Goal: Task Accomplishment & Management: Complete application form

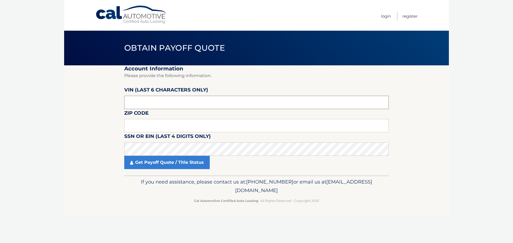
click at [141, 103] on input "text" at bounding box center [256, 102] width 265 height 13
paste input "689023"
type input "689023"
type input "11572"
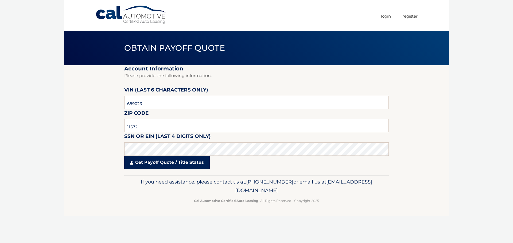
click at [161, 159] on link "Get Payoff Quote / Title Status" at bounding box center [166, 162] width 85 height 13
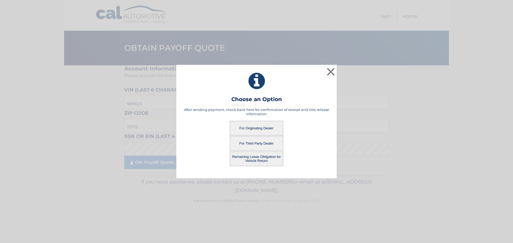
click at [257, 127] on button "For Originating Dealer" at bounding box center [256, 128] width 53 height 15
click at [265, 126] on button "For Originating Dealer" at bounding box center [256, 128] width 53 height 15
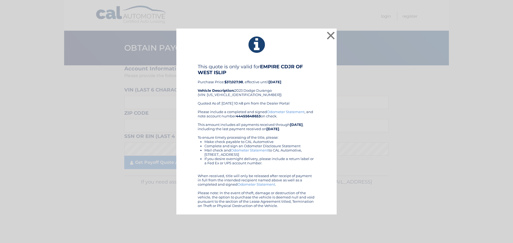
click at [231, 93] on div "This quote is only valid for EMPIRE CDJR OF WEST ISLIP Purchase Price: $37,027.…" at bounding box center [257, 87] width 118 height 46
copy div "1C4RDJDG0PC689023"
click at [240, 95] on div "This quote is only valid for EMPIRE CDJR OF WEST ISLIP Purchase Price: $37,027.…" at bounding box center [257, 87] width 118 height 46
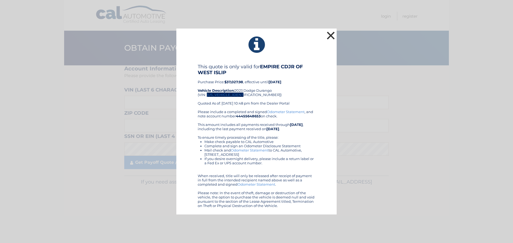
click at [330, 34] on button "×" at bounding box center [330, 35] width 11 height 11
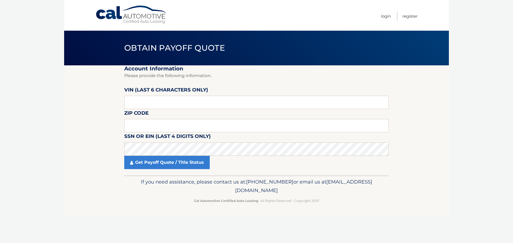
click at [123, 104] on section "Account Information Please provide the following information. VIN (last 6 chara…" at bounding box center [256, 120] width 385 height 110
click at [154, 103] on input "text" at bounding box center [256, 102] width 265 height 13
paste input "689023"
type input "689023"
click at [138, 130] on input "text" at bounding box center [256, 125] width 265 height 13
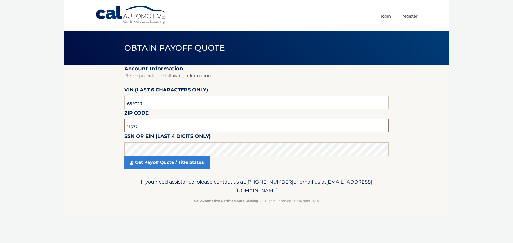
type input "11572"
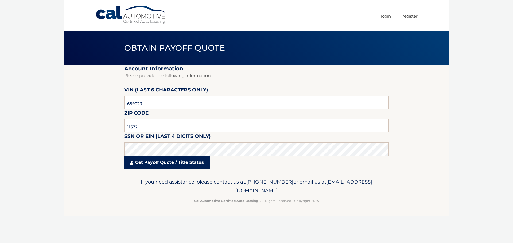
click at [180, 168] on link "Get Payoff Quote / Title Status" at bounding box center [166, 162] width 85 height 13
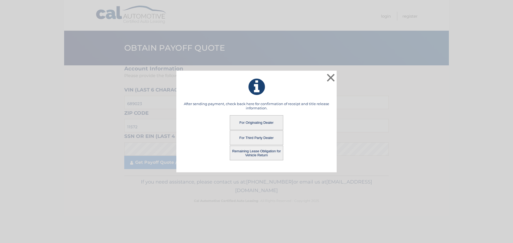
click at [265, 119] on button "For Originating Dealer" at bounding box center [256, 122] width 53 height 15
click at [266, 120] on button "For Originating Dealer" at bounding box center [256, 122] width 53 height 15
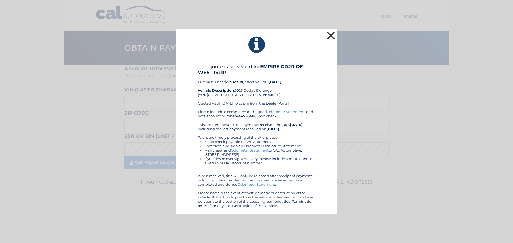
click at [332, 35] on button "×" at bounding box center [330, 35] width 11 height 11
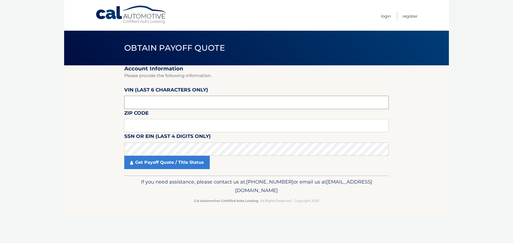
click at [156, 105] on input "text" at bounding box center [256, 102] width 265 height 13
click at [145, 123] on input "text" at bounding box center [256, 125] width 265 height 13
click at [141, 104] on input "text" at bounding box center [256, 102] width 265 height 13
click at [145, 101] on input "text" at bounding box center [256, 102] width 265 height 13
type input "689023"
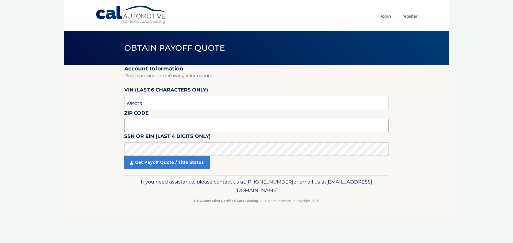
click at [143, 127] on input "text" at bounding box center [256, 125] width 265 height 13
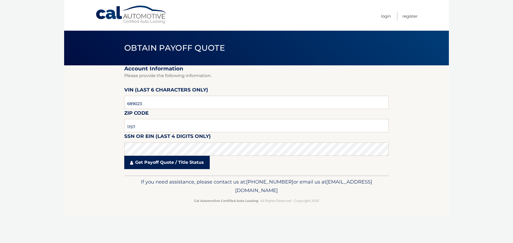
click at [164, 169] on link "Get Payoff Quote / Title Status" at bounding box center [166, 162] width 85 height 13
click at [166, 163] on body "Cal Automotive Menu Login Register Obtain Payoff Quote" at bounding box center [256, 121] width 513 height 243
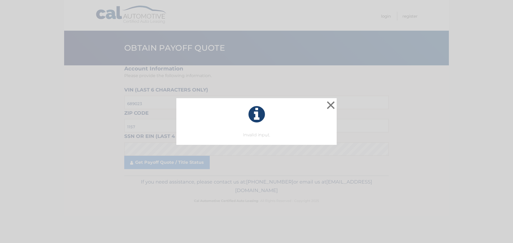
click at [183, 165] on div "× Invalid input. This is what you see on secong view Loading..." at bounding box center [256, 121] width 513 height 243
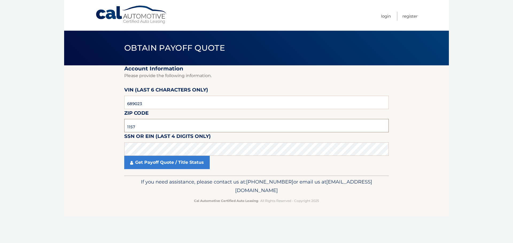
click at [144, 126] on input "1157" at bounding box center [256, 125] width 265 height 13
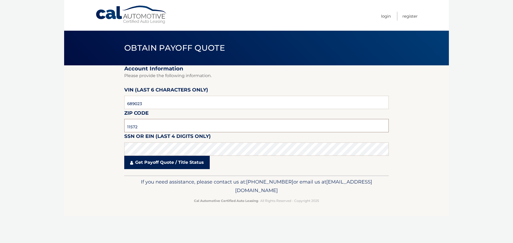
type input "11572"
click at [178, 167] on link "Get Payoff Quote / Title Status" at bounding box center [166, 162] width 85 height 13
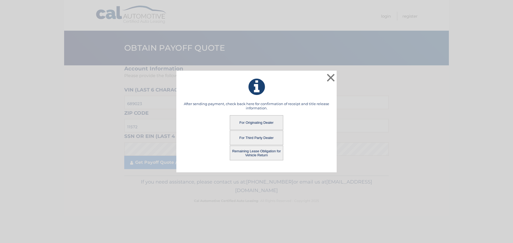
click at [264, 150] on button "Remaining Lease Obligation for Vehicle Return" at bounding box center [256, 153] width 53 height 15
click at [265, 155] on button "Remaining Lease Obligation for Vehicle Return" at bounding box center [256, 153] width 53 height 15
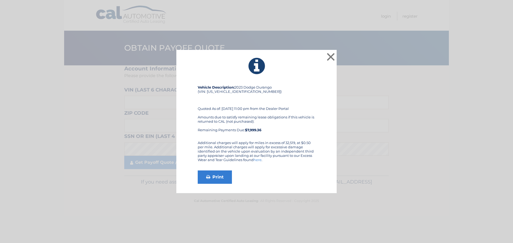
click at [239, 92] on div "Vehicle Description: 2023 Dodge Durango (VIN: 1C4RDJDG0PC689023) Quoted As of: …" at bounding box center [257, 113] width 118 height 56
copy div "1C4RDJDG0PC689023"
click at [330, 58] on button "×" at bounding box center [330, 57] width 11 height 11
